Goal: Transaction & Acquisition: Purchase product/service

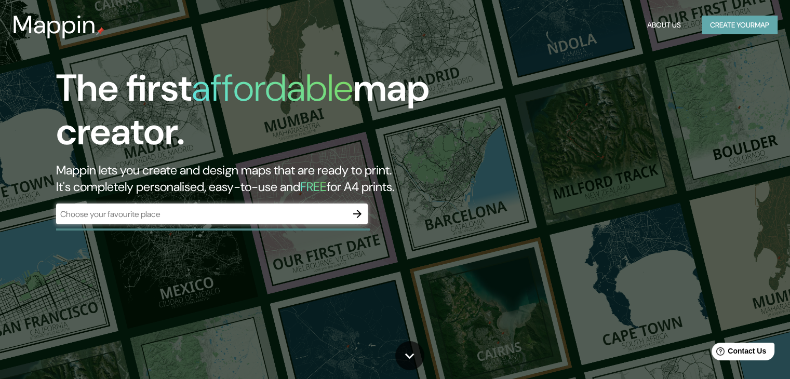
click at [706, 31] on button "Create your map" at bounding box center [740, 25] width 76 height 19
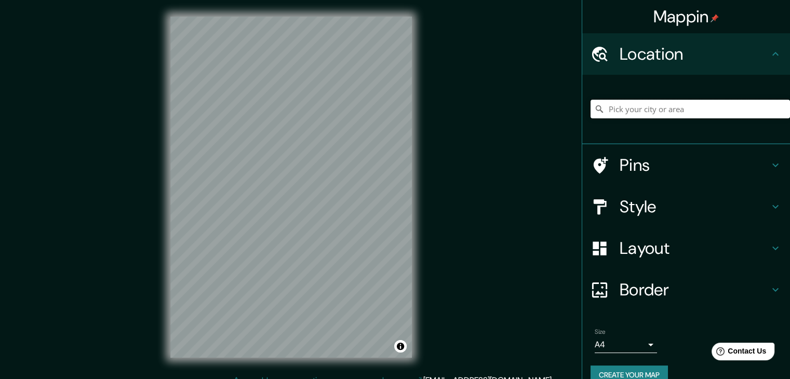
click at [666, 116] on input "Pick your city or area" at bounding box center [690, 109] width 199 height 19
type input "[GEOGRAPHIC_DATA], [PERSON_NAME], [GEOGRAPHIC_DATA], [GEOGRAPHIC_DATA]"
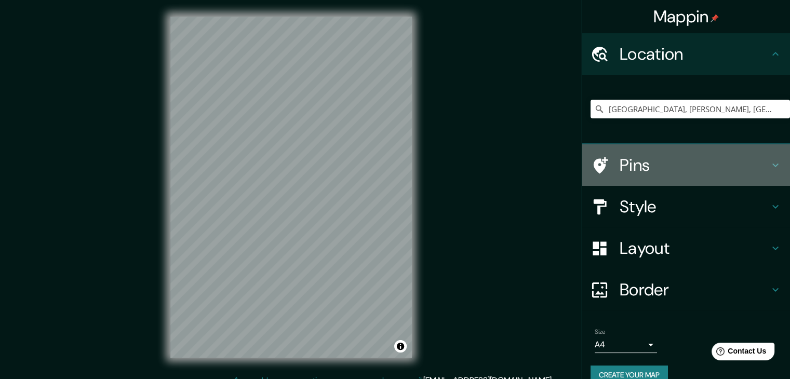
click at [643, 153] on div "Pins" at bounding box center [686, 165] width 208 height 42
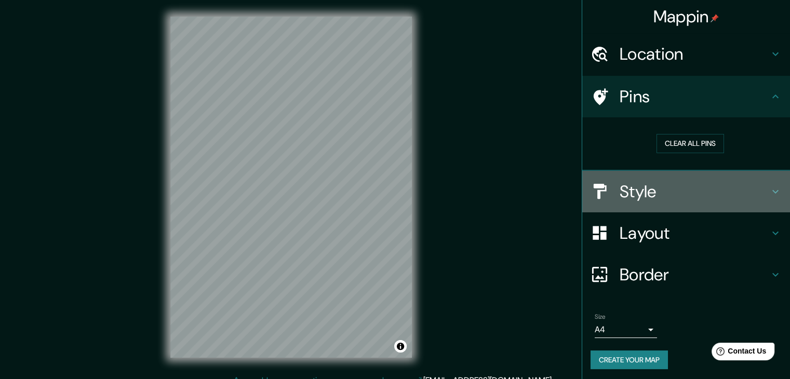
click at [642, 199] on h4 "Style" at bounding box center [695, 191] width 150 height 21
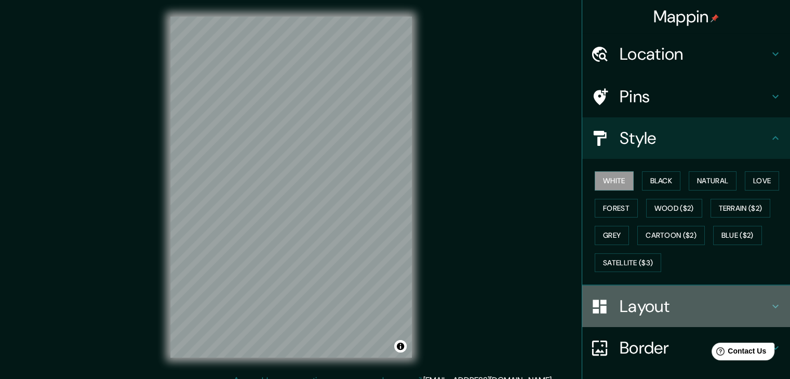
click at [639, 309] on h4 "Layout" at bounding box center [695, 306] width 150 height 21
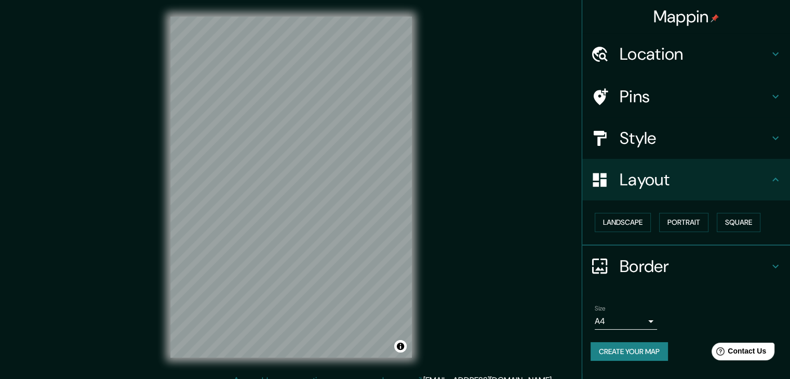
drag, startPoint x: 787, startPoint y: 175, endPoint x: 796, endPoint y: 221, distance: 47.0
click at [789, 221] on html "Mappin Location [GEOGRAPHIC_DATA], [PERSON_NAME], [GEOGRAPHIC_DATA], [GEOGRAPHI…" at bounding box center [395, 189] width 790 height 379
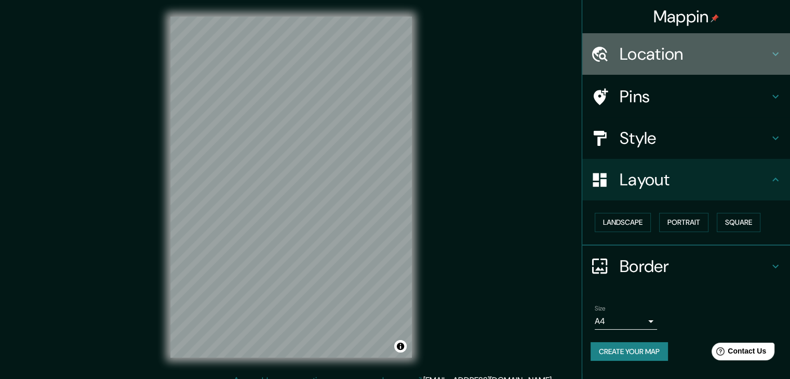
click at [713, 63] on h4 "Location" at bounding box center [695, 54] width 150 height 21
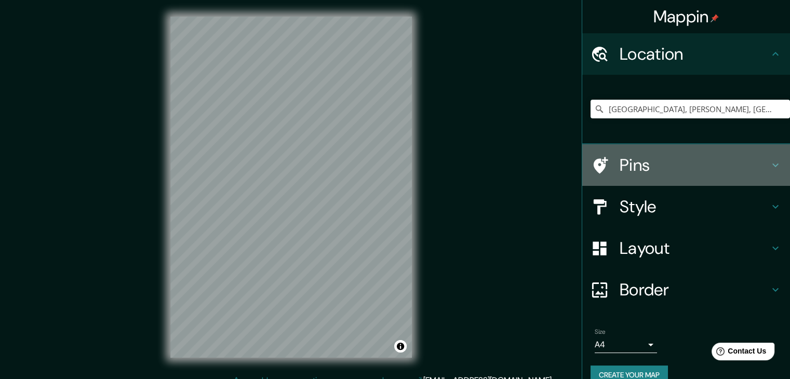
click at [698, 155] on h4 "Pins" at bounding box center [695, 165] width 150 height 21
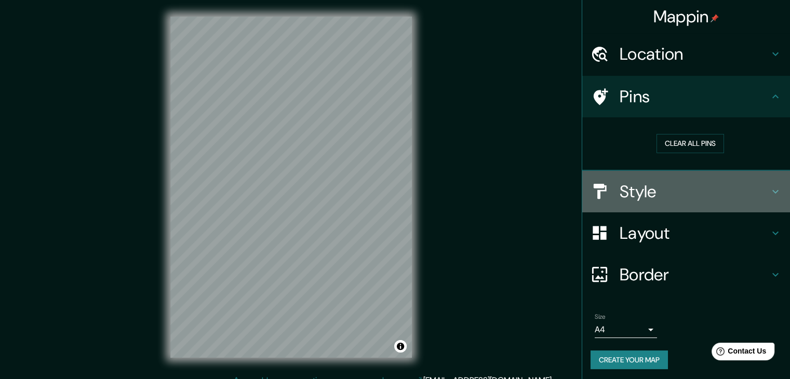
click at [696, 194] on h4 "Style" at bounding box center [695, 191] width 150 height 21
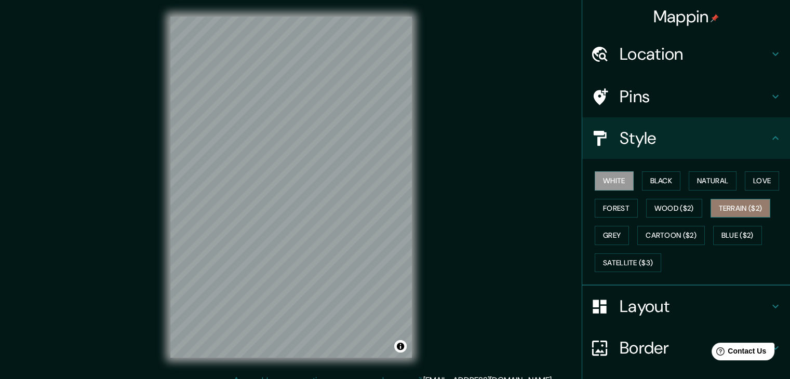
click at [717, 212] on button "Terrain ($2)" at bounding box center [740, 208] width 60 height 19
click at [745, 187] on button "Love" at bounding box center [762, 180] width 34 height 19
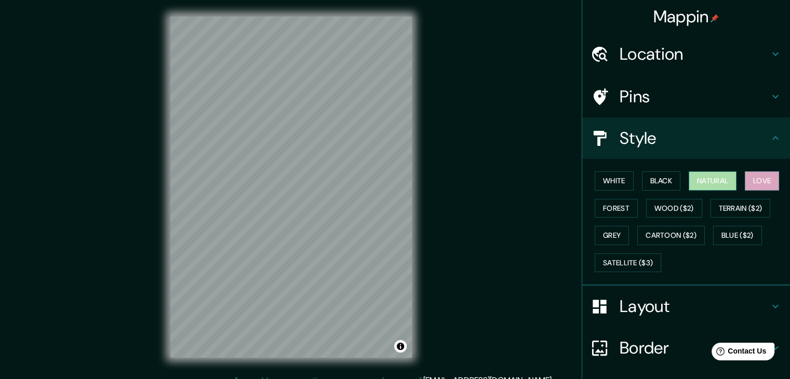
click at [713, 176] on button "Natural" at bounding box center [713, 180] width 48 height 19
click at [665, 175] on button "Black" at bounding box center [661, 180] width 39 height 19
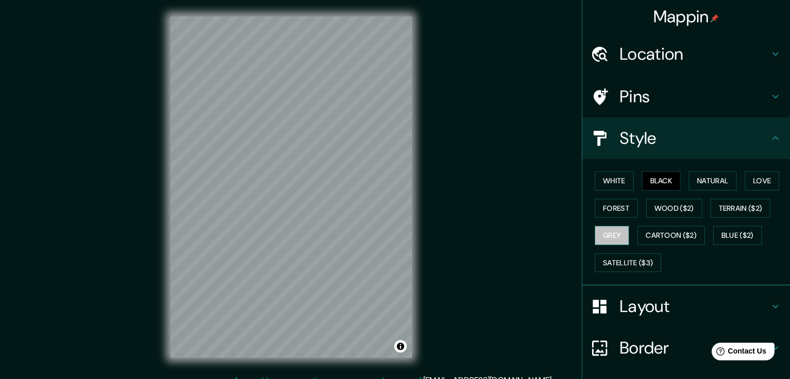
click at [617, 233] on button "Grey" at bounding box center [612, 235] width 34 height 19
click at [622, 207] on button "Forest" at bounding box center [616, 208] width 43 height 19
